Goal: Information Seeking & Learning: Find specific page/section

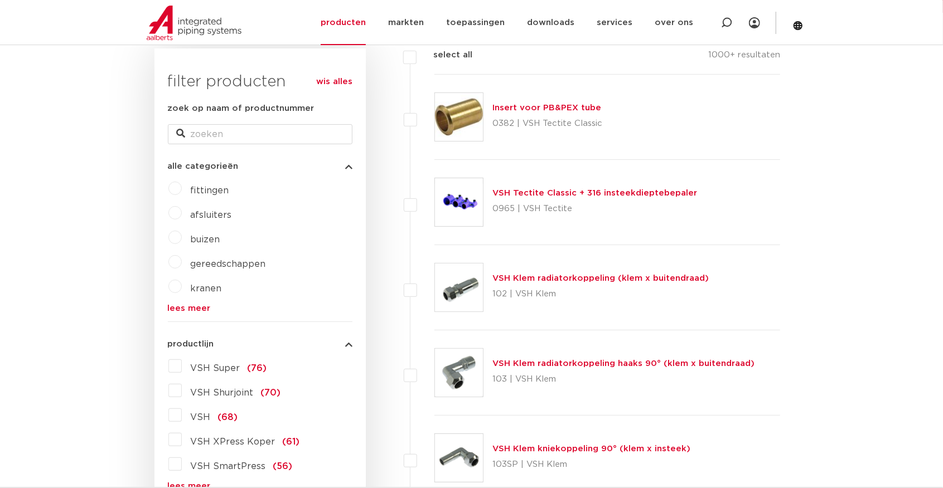
scroll to position [138, 0]
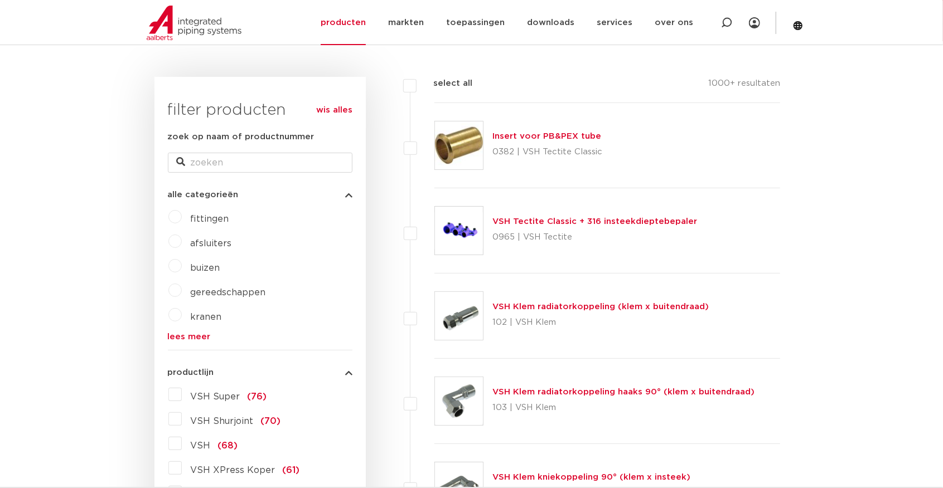
click at [213, 215] on span "fittingen" at bounding box center [210, 219] width 38 height 9
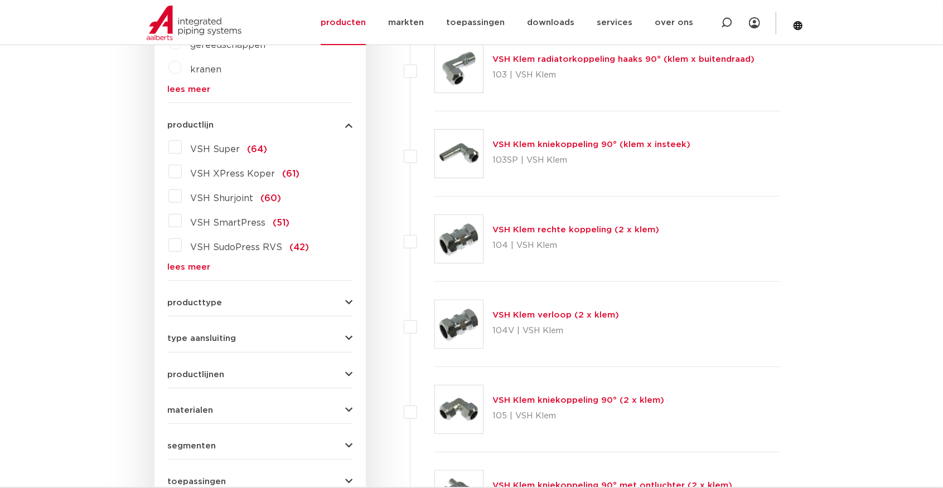
scroll to position [409, 0]
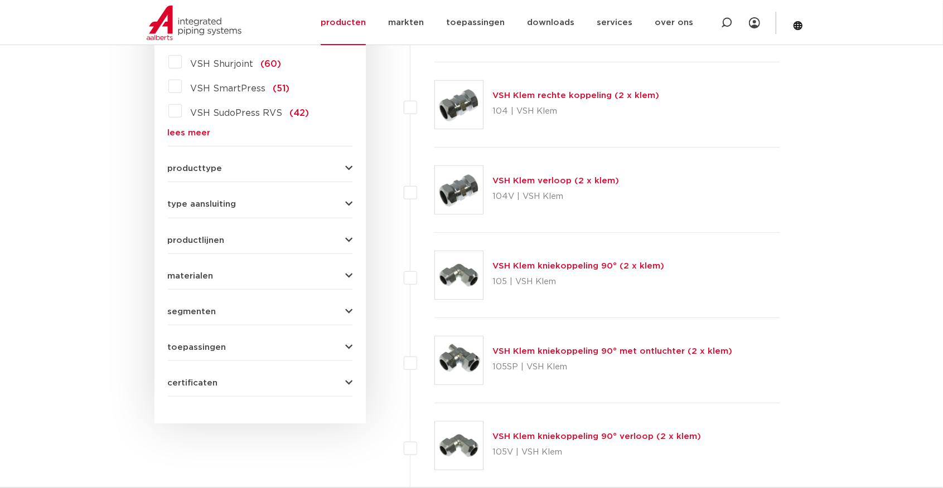
click at [192, 202] on span "type aansluiting" at bounding box center [202, 204] width 69 height 8
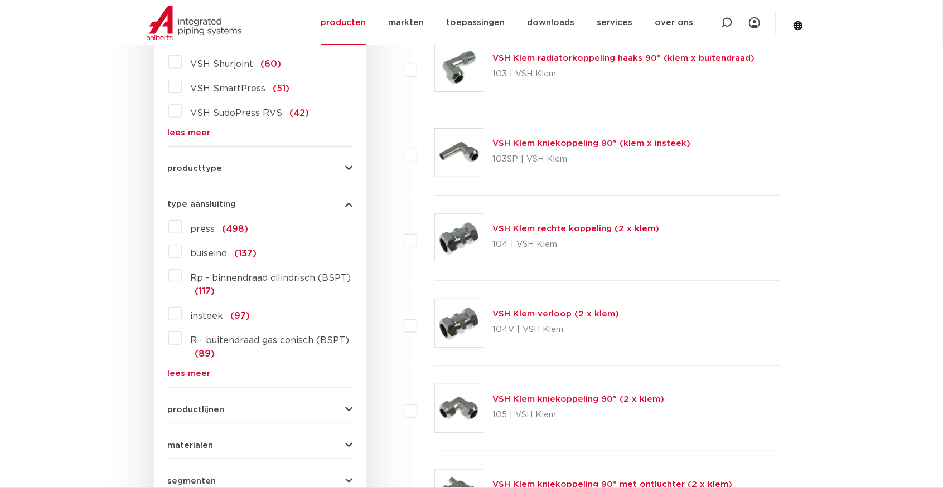
scroll to position [378, 0]
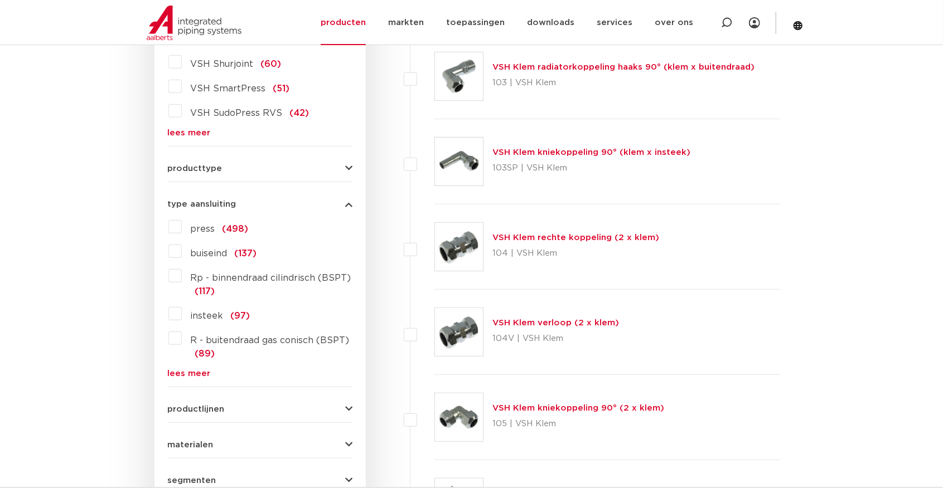
click at [195, 230] on span "press" at bounding box center [203, 229] width 25 height 9
click at [0, 0] on input "press (498)" at bounding box center [0, 0] width 0 height 0
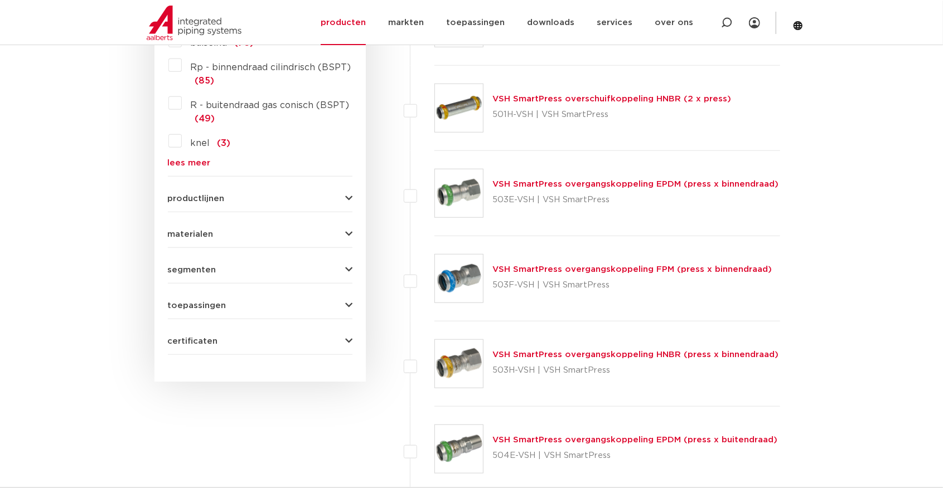
scroll to position [601, 0]
drag, startPoint x: 190, startPoint y: 198, endPoint x: 192, endPoint y: 205, distance: 6.7
click at [190, 198] on span "productlijnen" at bounding box center [196, 200] width 57 height 8
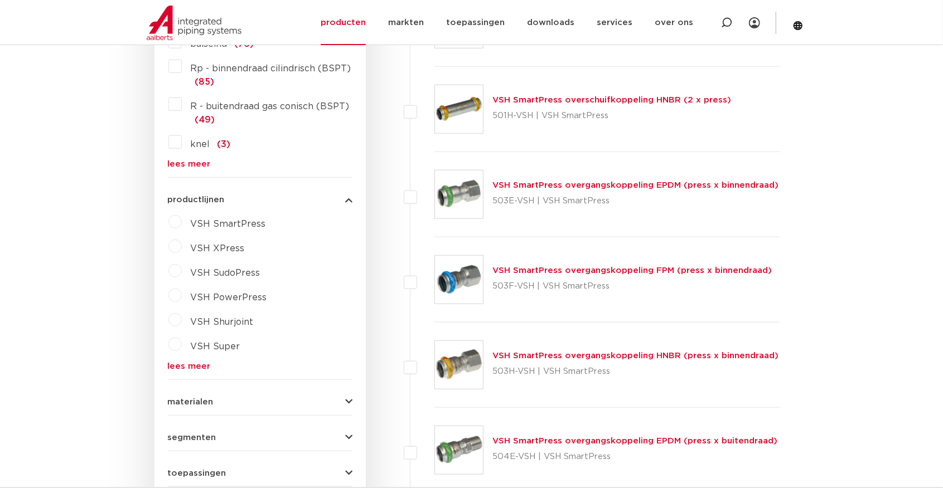
click at [212, 246] on span "VSH XPress" at bounding box center [218, 248] width 54 height 9
click at [294, 281] on select "maak een keuze VSH XPress RVS 304 fittingen VSH XPress Staalverzinkt fittingen …" at bounding box center [270, 274] width 159 height 25
select select "7530"
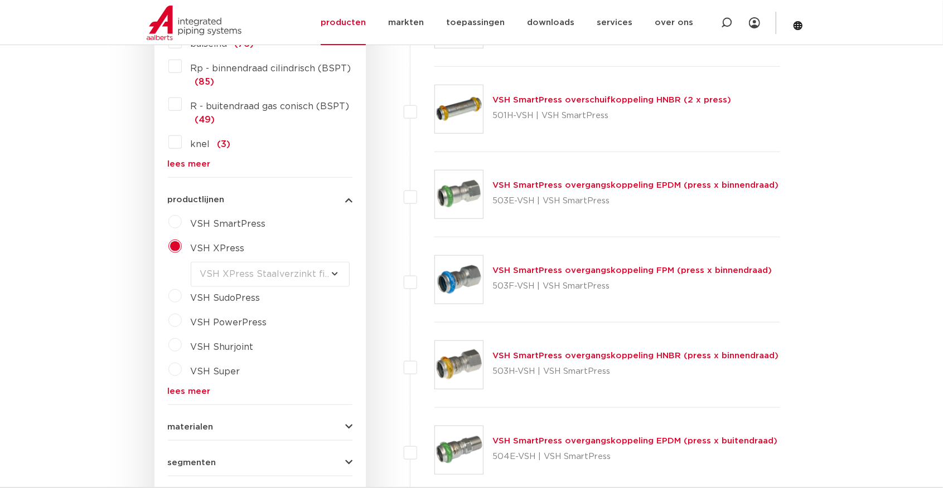
click at [191, 262] on select "maak een keuze VSH XPress RVS 304 fittingen VSH XPress Staalverzinkt fittingen …" at bounding box center [270, 274] width 159 height 25
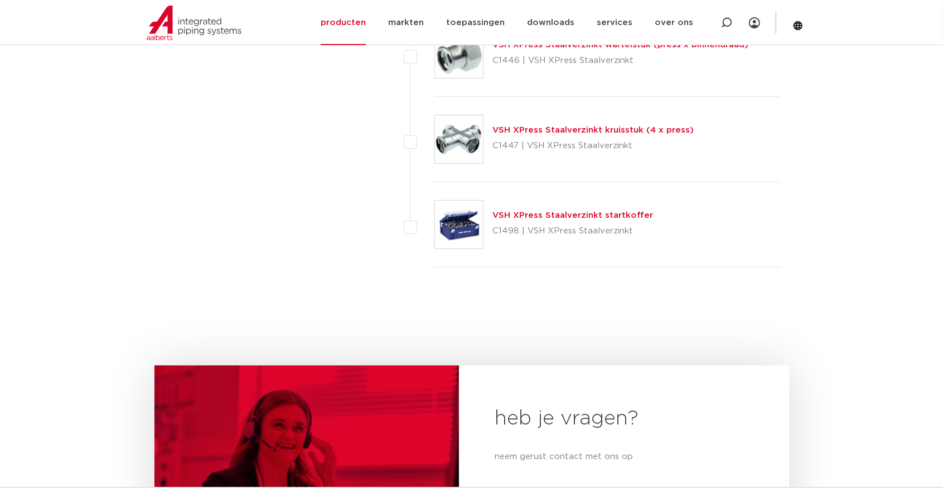
scroll to position [2713, 0]
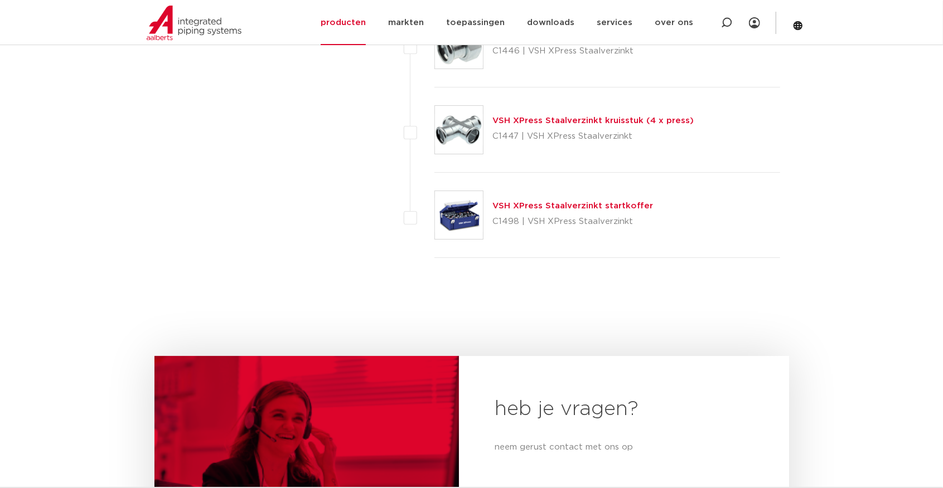
click at [464, 111] on img at bounding box center [459, 130] width 48 height 48
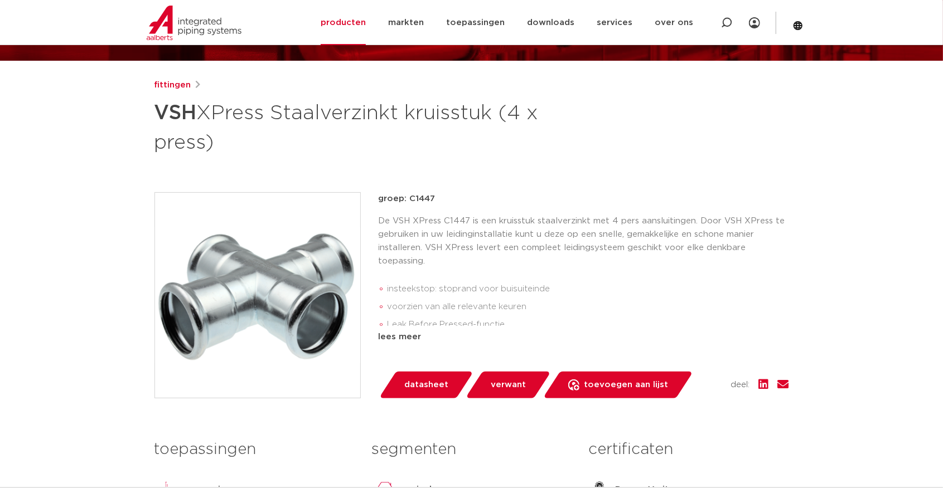
scroll to position [111, 0]
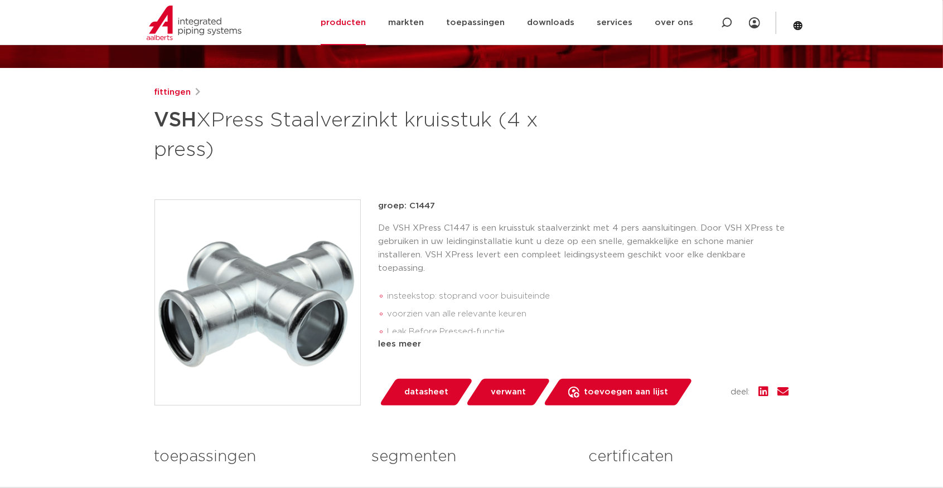
click at [423, 205] on p "groep: C1447" at bounding box center [584, 206] width 410 height 13
